Goal: Information Seeking & Learning: Learn about a topic

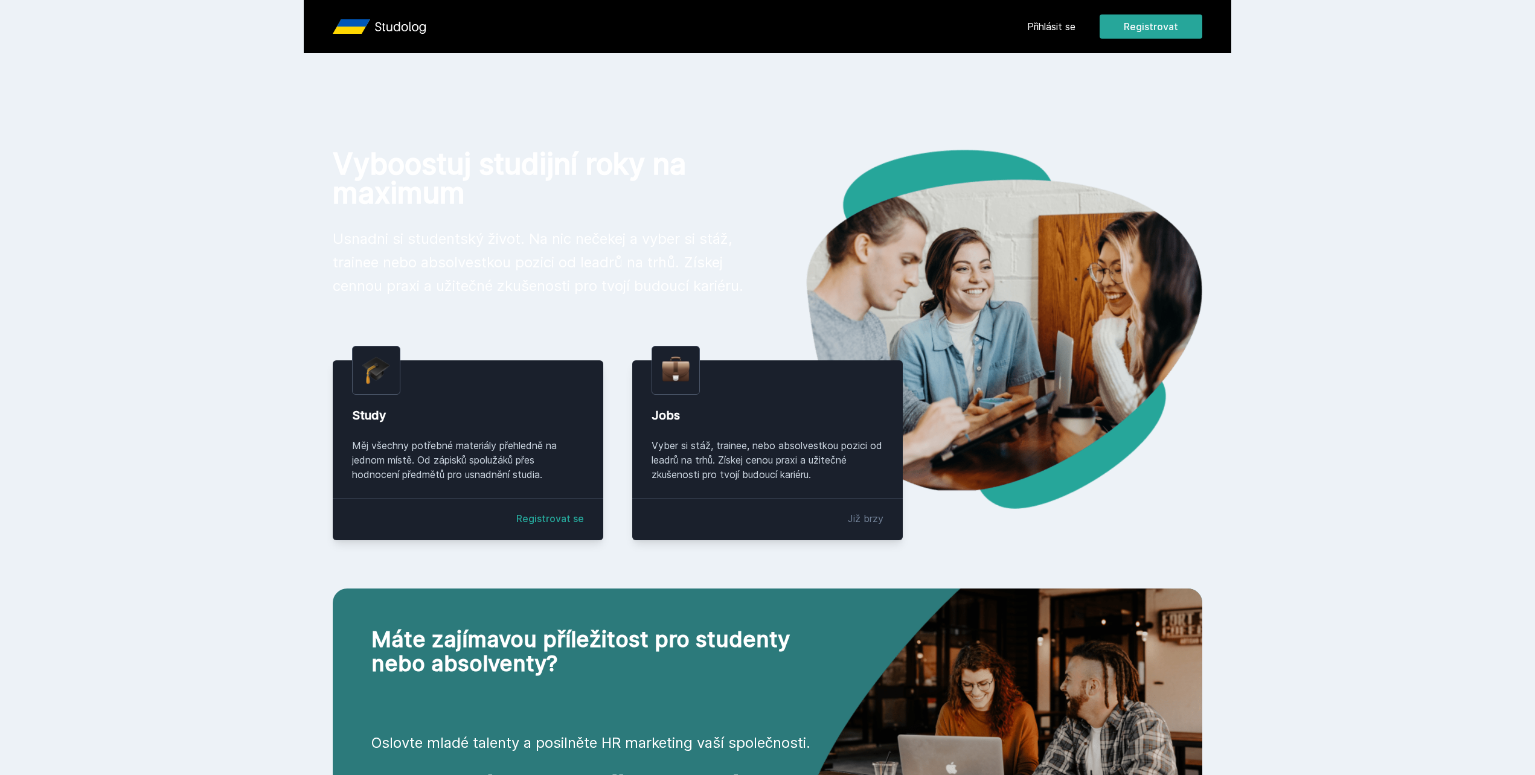
click at [1033, 13] on header "Přihlásit se Registrovat" at bounding box center [768, 26] width 928 height 53
click at [1037, 25] on link "Přihlásit se" at bounding box center [1051, 26] width 48 height 14
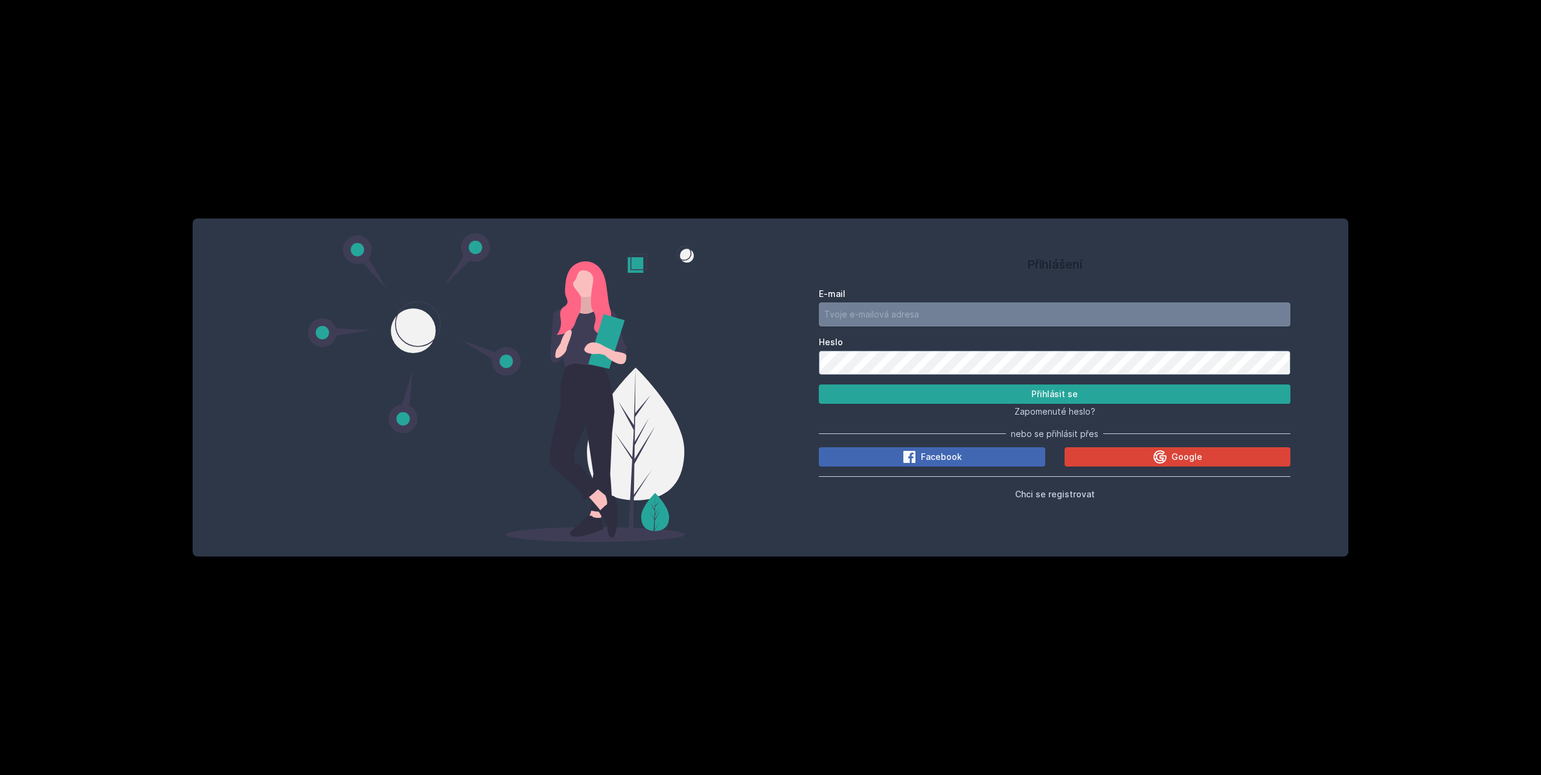
click at [981, 317] on input "E-mail" at bounding box center [1055, 315] width 472 height 24
type input "[EMAIL_ADDRESS][PERSON_NAME][DOMAIN_NAME]"
click at [1004, 391] on button "Přihlásit se" at bounding box center [1055, 394] width 472 height 19
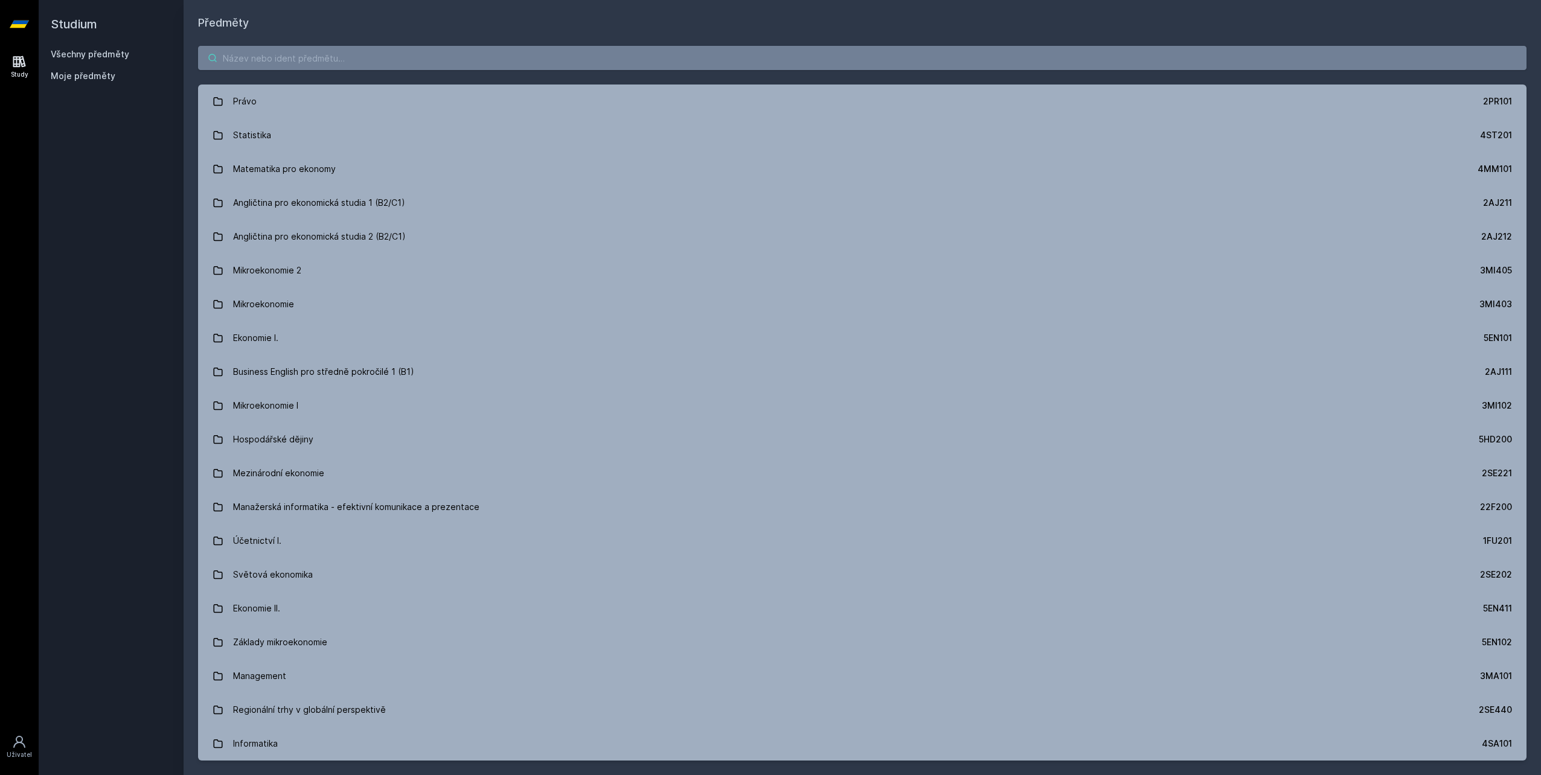
drag, startPoint x: 336, startPoint y: 60, endPoint x: 343, endPoint y: 57, distance: 7.3
click at [339, 59] on input "search" at bounding box center [862, 58] width 1329 height 24
paste input "Design sprint"
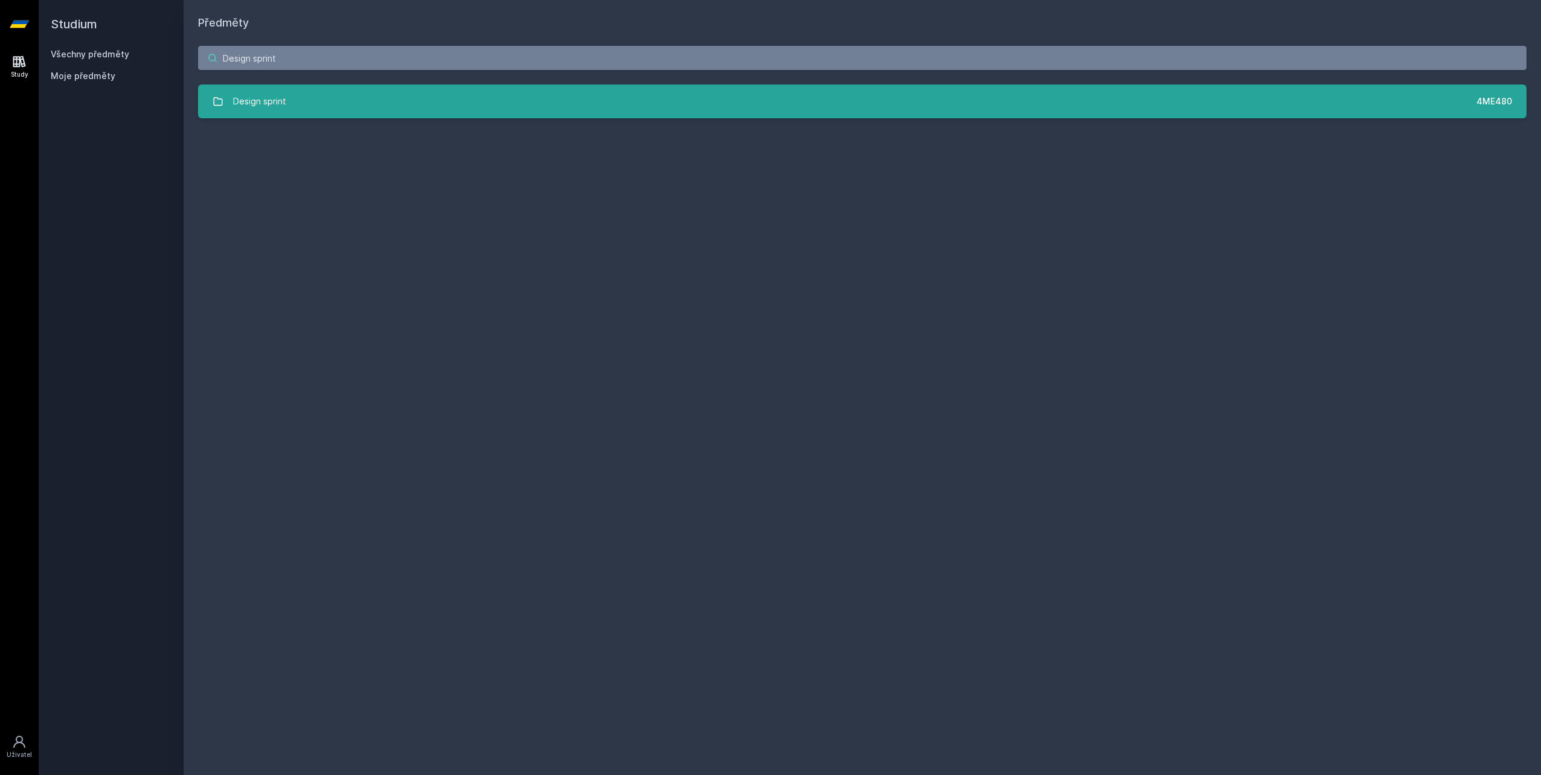
type input "Design sprint"
click at [341, 96] on link "Design sprint 4ME480" at bounding box center [862, 102] width 1329 height 34
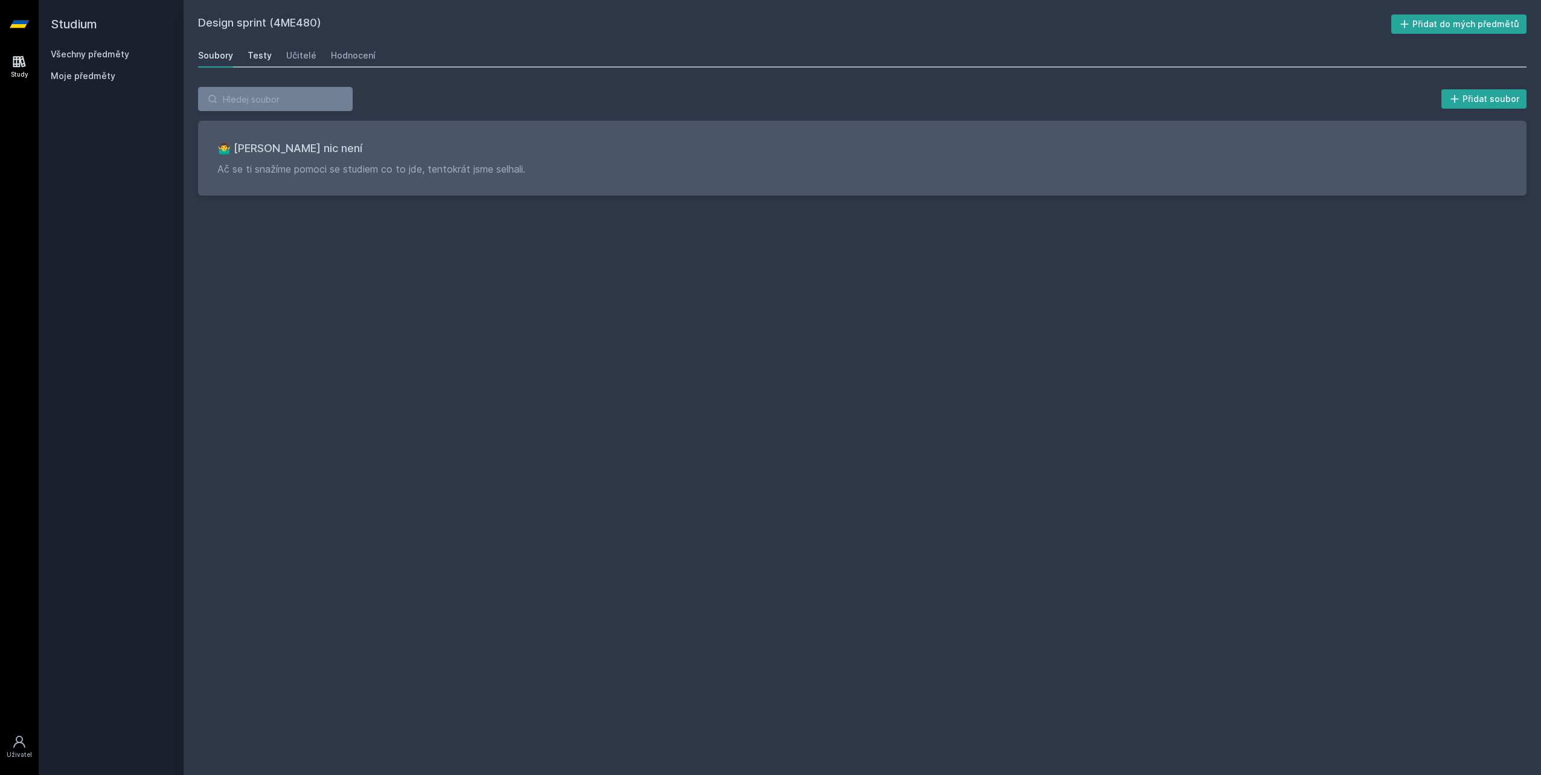
click at [260, 56] on div "Testy" at bounding box center [260, 56] width 24 height 12
click at [300, 59] on div "Učitelé" at bounding box center [301, 56] width 30 height 12
click at [358, 56] on div "Hodnocení" at bounding box center [353, 56] width 45 height 12
